Goal: Task Accomplishment & Management: Manage account settings

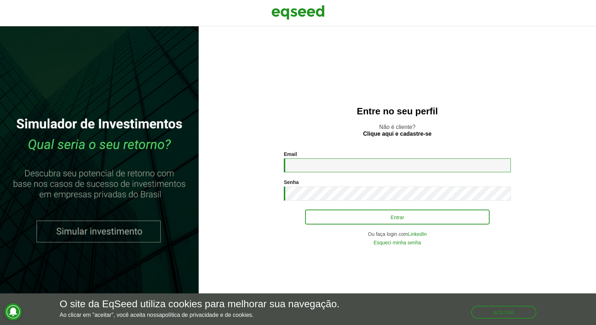
type input "**********"
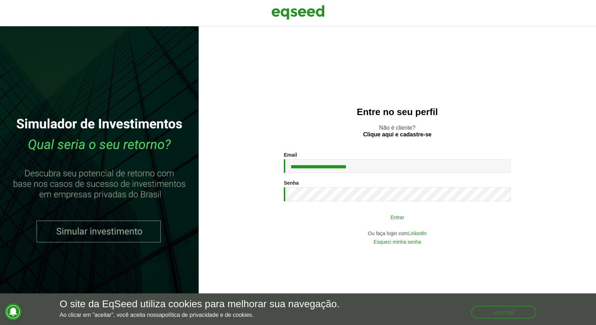
click at [362, 213] on button "Entrar" at bounding box center [397, 216] width 185 height 13
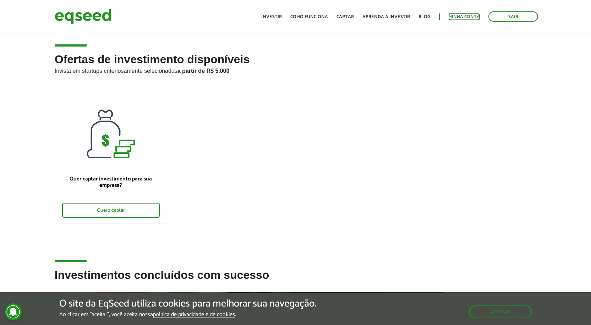
click at [456, 15] on link "Minha conta" at bounding box center [464, 17] width 32 height 5
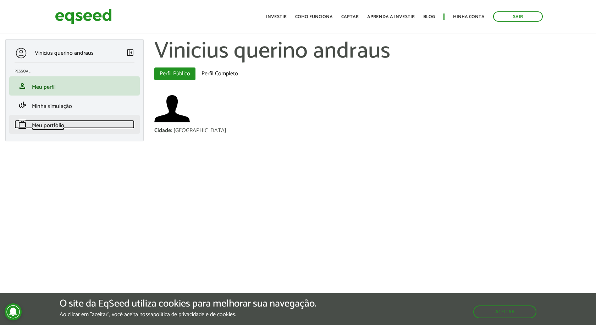
click at [74, 125] on link "work Meu portfólio" at bounding box center [75, 124] width 120 height 9
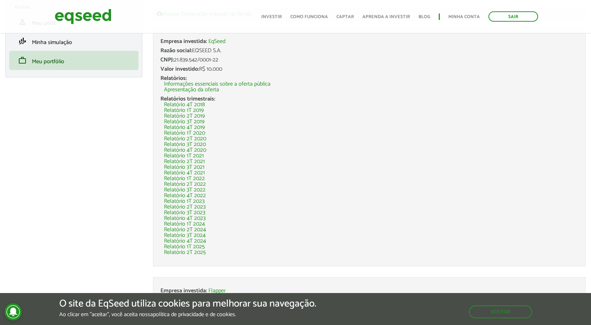
scroll to position [117, 0]
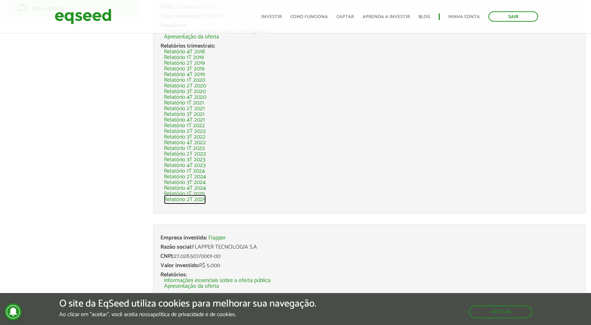
click at [198, 202] on link "Relatório 2T 2025" at bounding box center [185, 200] width 42 height 6
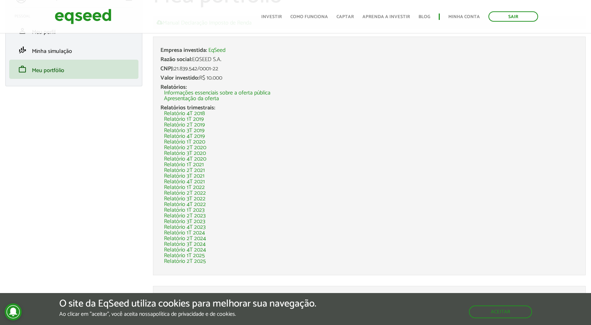
scroll to position [117, 0]
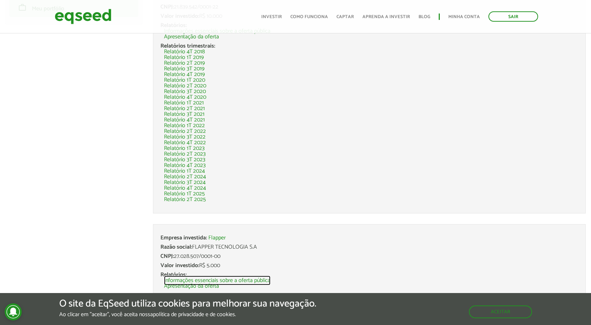
click at [210, 278] on link "Informações essenciais sobre a oferta pública" at bounding box center [217, 281] width 106 height 6
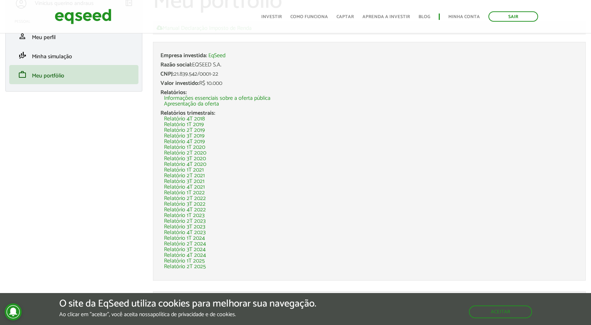
scroll to position [117, 0]
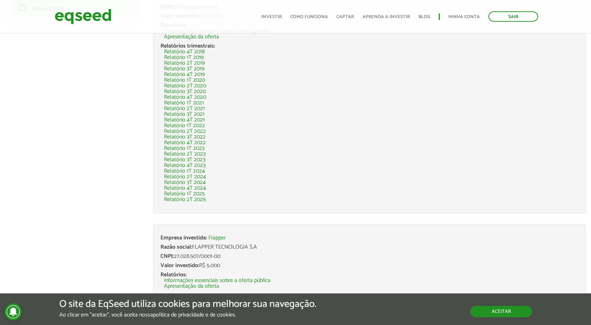
click at [514, 314] on button "Aceitar" at bounding box center [501, 311] width 62 height 11
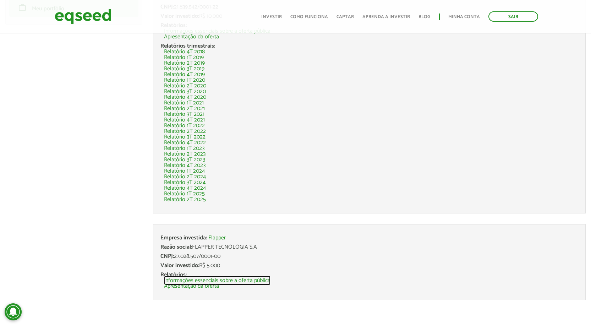
click at [238, 280] on link "Informações essenciais sobre a oferta pública" at bounding box center [217, 281] width 106 height 6
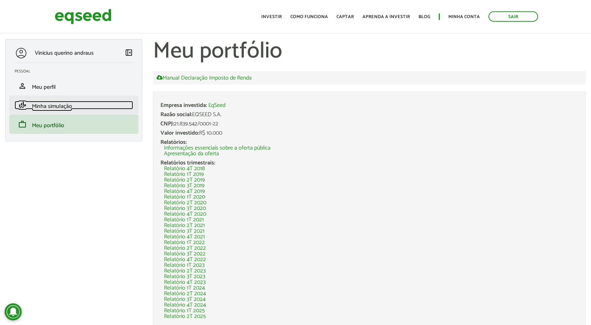
click at [88, 109] on link "finance_mode Minha simulação" at bounding box center [74, 105] width 119 height 9
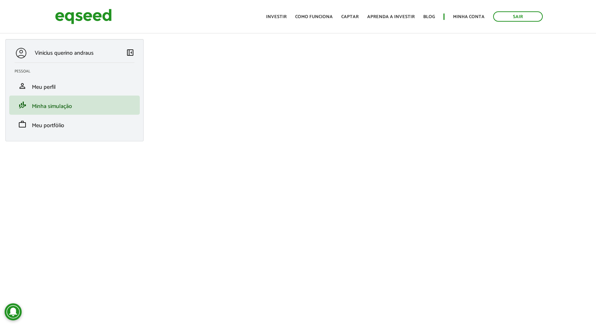
click at [94, 75] on section "Pessoal person Meu perfil finance_mode Minha simulação work Meu portfólio" at bounding box center [74, 100] width 131 height 68
click at [93, 80] on li "person Meu perfil" at bounding box center [74, 85] width 131 height 19
click at [91, 84] on link "person Meu perfil" at bounding box center [75, 86] width 120 height 9
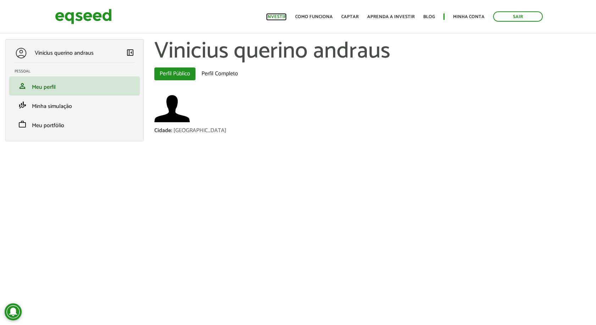
click at [287, 18] on link "Investir" at bounding box center [276, 17] width 21 height 5
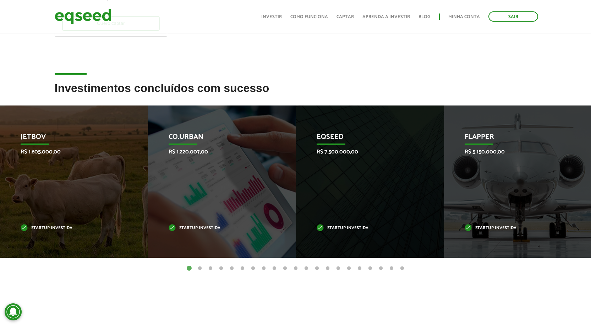
scroll to position [248, 0]
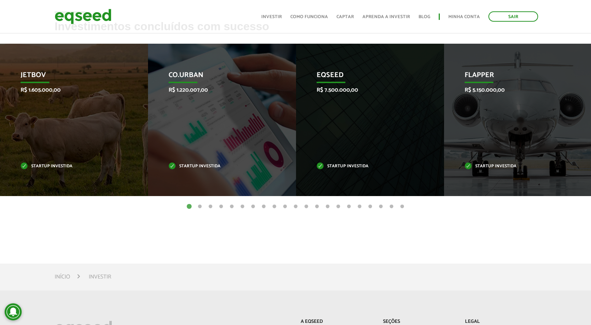
click at [201, 205] on button "2" at bounding box center [199, 206] width 7 height 7
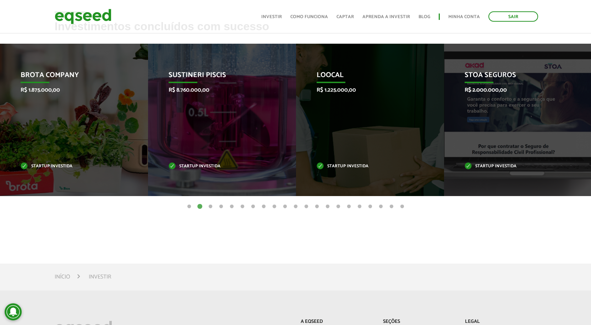
click at [190, 207] on button "1" at bounding box center [189, 206] width 7 height 7
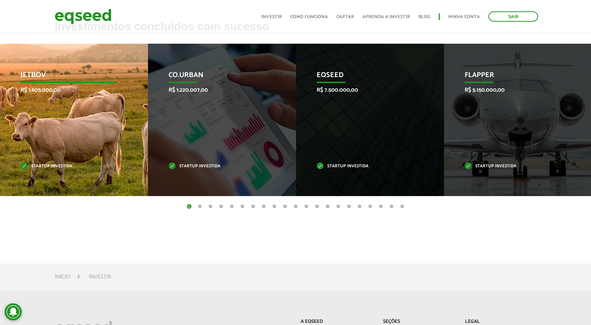
click at [56, 107] on div "JetBov R$ 1.605.000,00 Startup investida" at bounding box center [68, 120] width 137 height 152
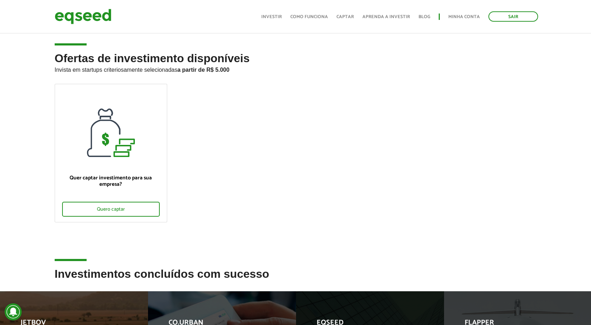
scroll to position [0, 0]
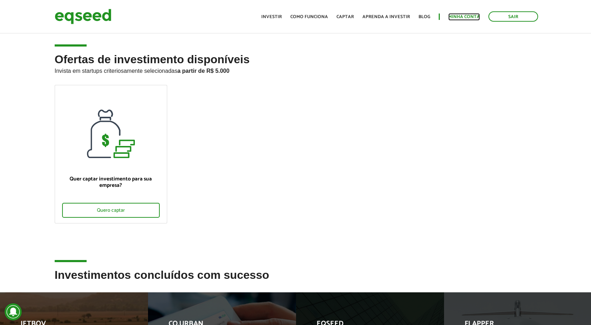
click at [473, 15] on link "Minha conta" at bounding box center [464, 17] width 32 height 5
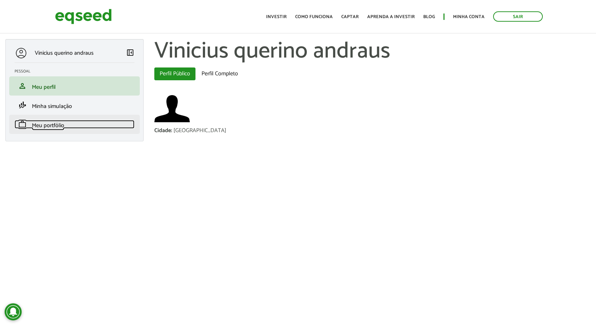
click at [80, 124] on link "work Meu portfólio" at bounding box center [75, 124] width 120 height 9
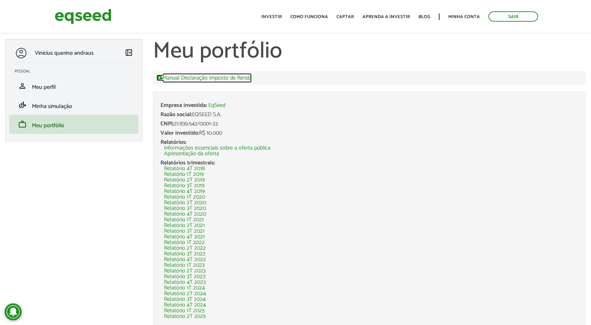
click at [230, 80] on link "Manual Declaração Imposto de Renda" at bounding box center [204, 78] width 95 height 6
